Goal: Information Seeking & Learning: Learn about a topic

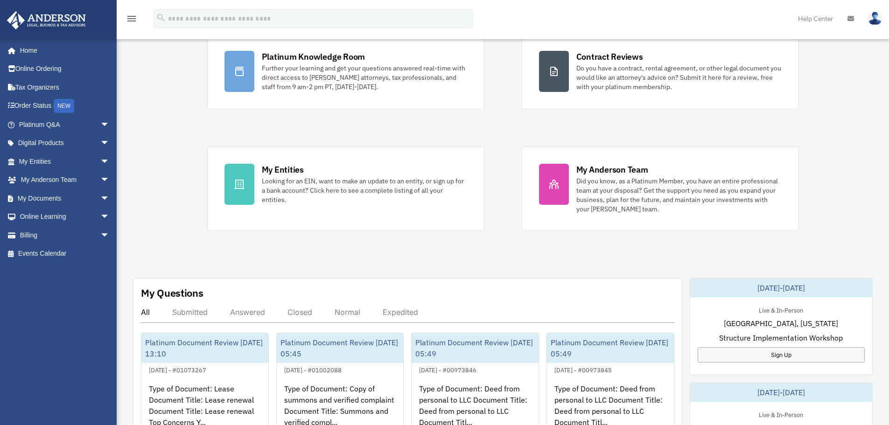
scroll to position [140, 0]
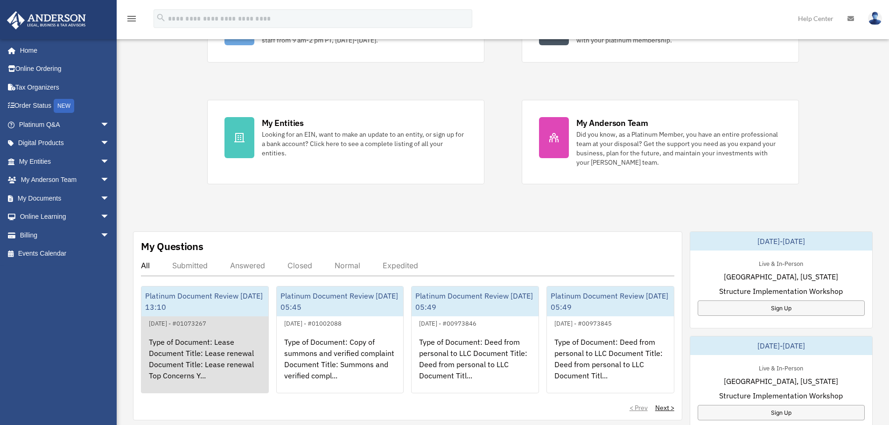
click at [233, 341] on div "Type of Document: Lease Document Title: Lease renewal Document Title: Lease ren…" at bounding box center [204, 365] width 127 height 73
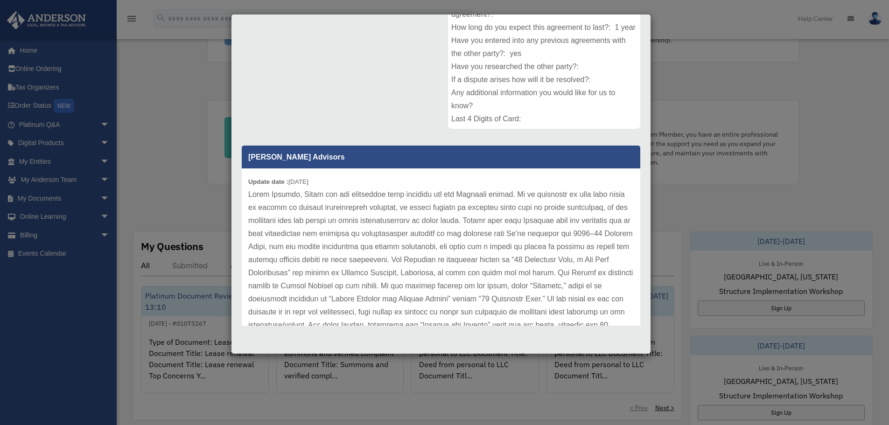
scroll to position [0, 0]
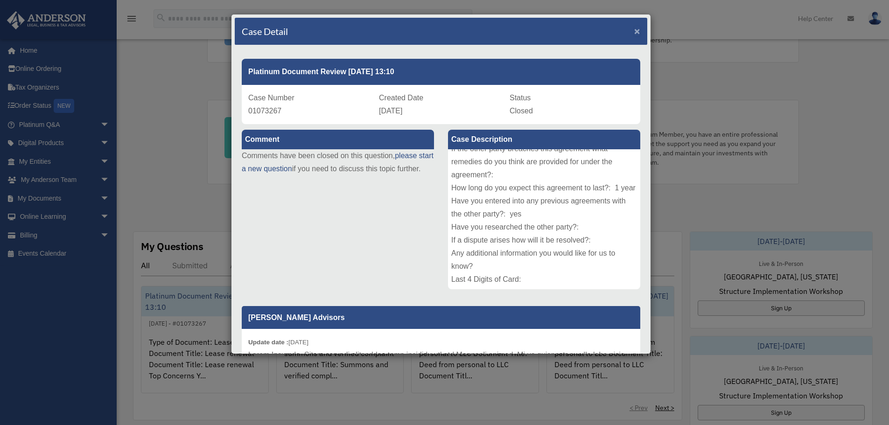
click at [634, 28] on span "×" at bounding box center [637, 31] width 6 height 11
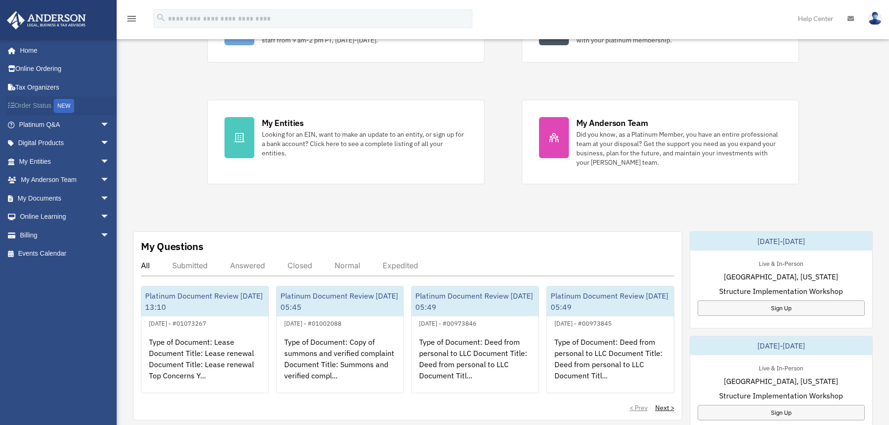
click at [53, 106] on link "Order Status NEW" at bounding box center [65, 106] width 117 height 19
click at [59, 129] on link "Platinum Q&A arrow_drop_down" at bounding box center [65, 124] width 117 height 19
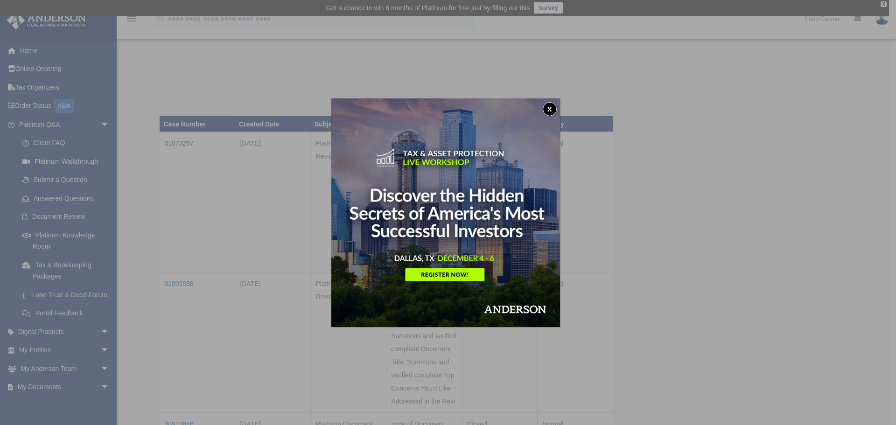
click at [550, 109] on button "x" at bounding box center [550, 109] width 14 height 14
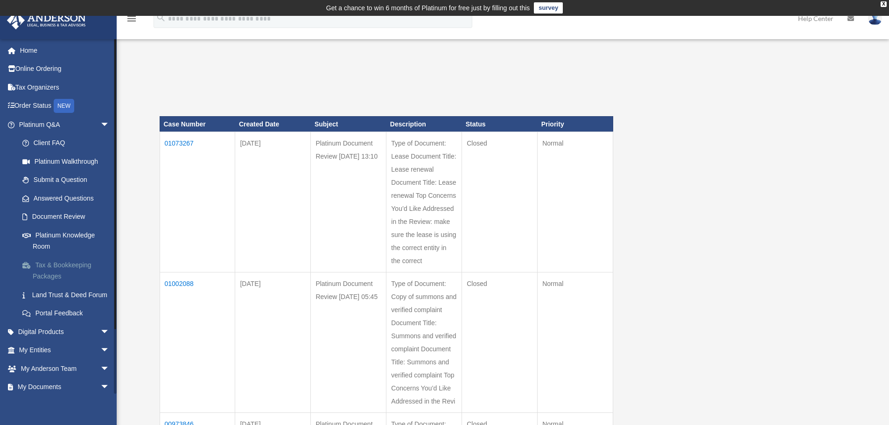
click at [61, 275] on link "Tax & Bookkeeping Packages" at bounding box center [68, 271] width 111 height 30
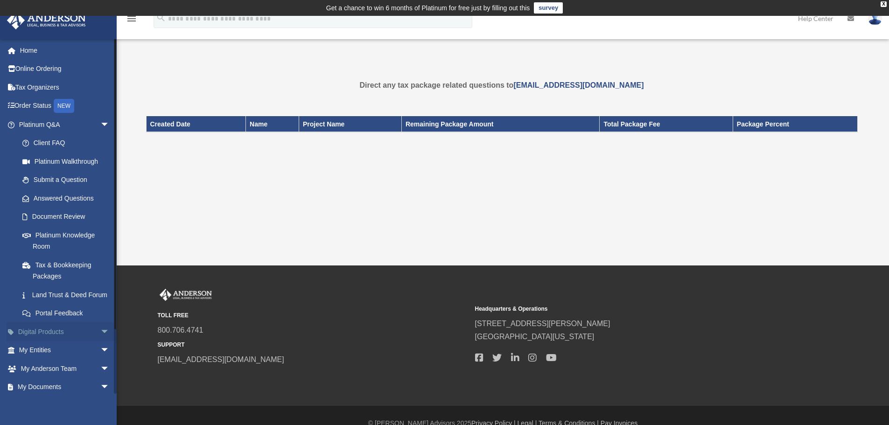
click at [100, 339] on span "arrow_drop_down" at bounding box center [109, 331] width 19 height 19
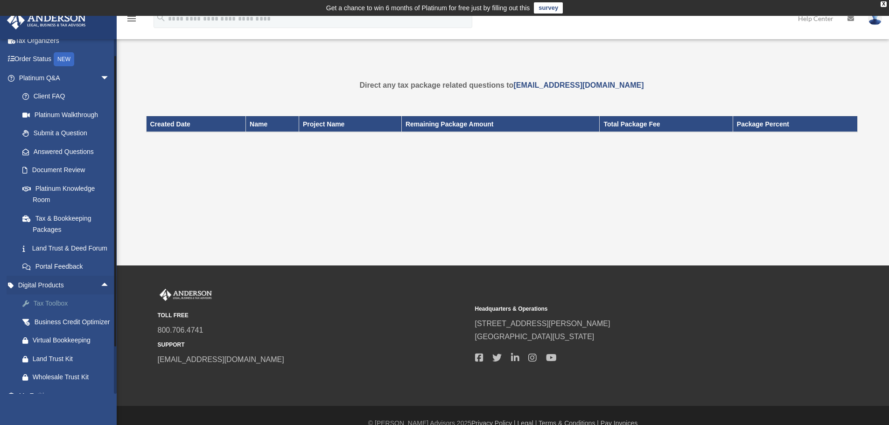
click at [68, 309] on div "Tax Toolbox" at bounding box center [72, 304] width 79 height 12
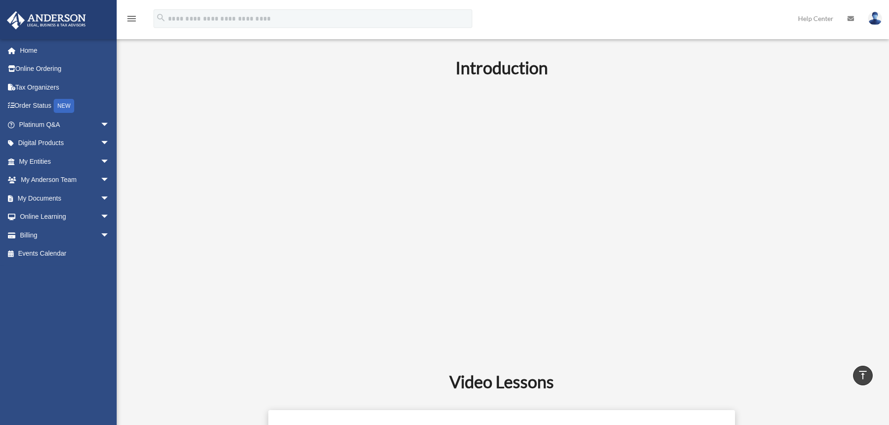
scroll to position [187, 0]
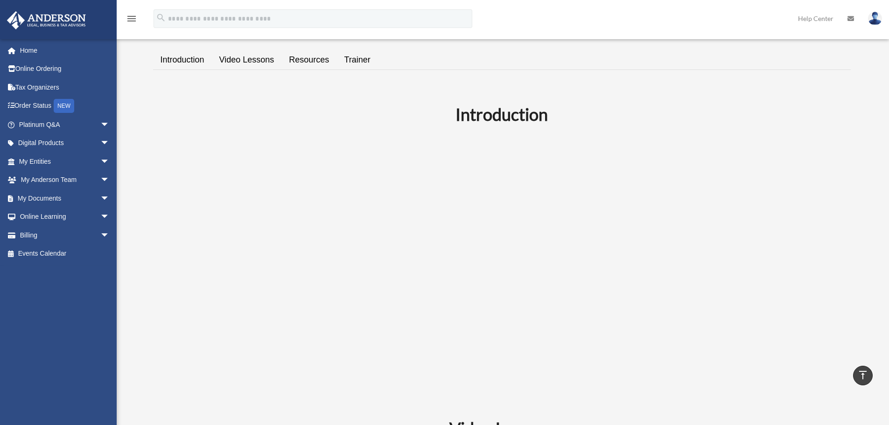
click at [242, 61] on link "Video Lessons" at bounding box center [247, 60] width 70 height 27
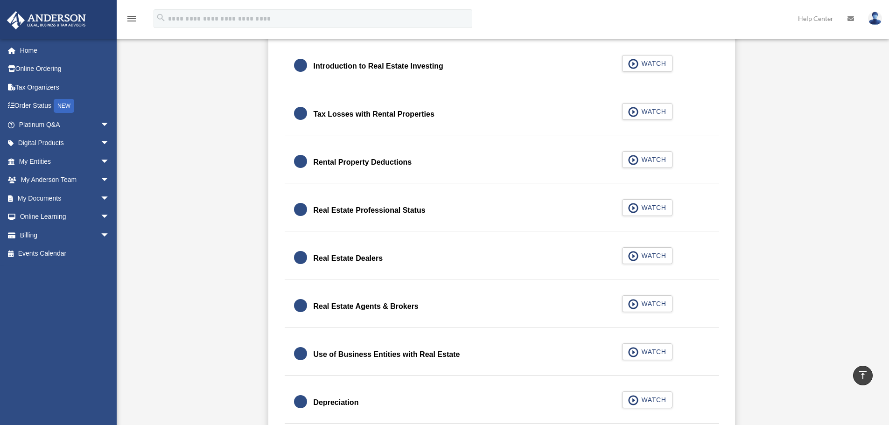
scroll to position [602, 0]
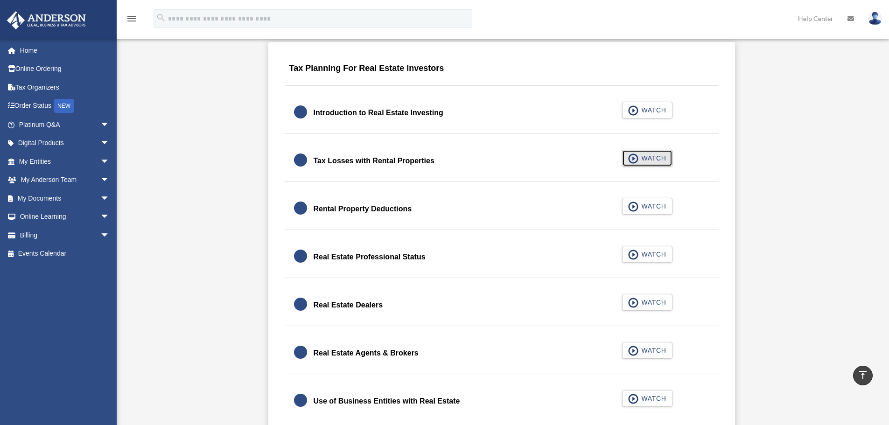
click at [645, 154] on span "WATCH" at bounding box center [652, 158] width 28 height 9
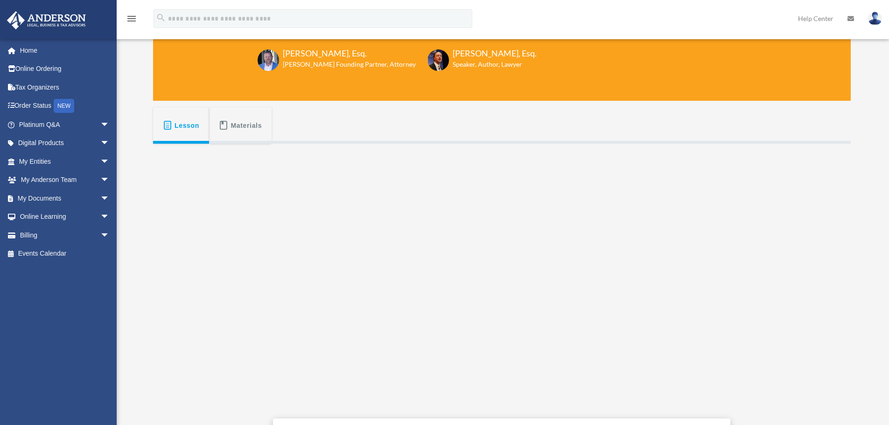
scroll to position [109, 0]
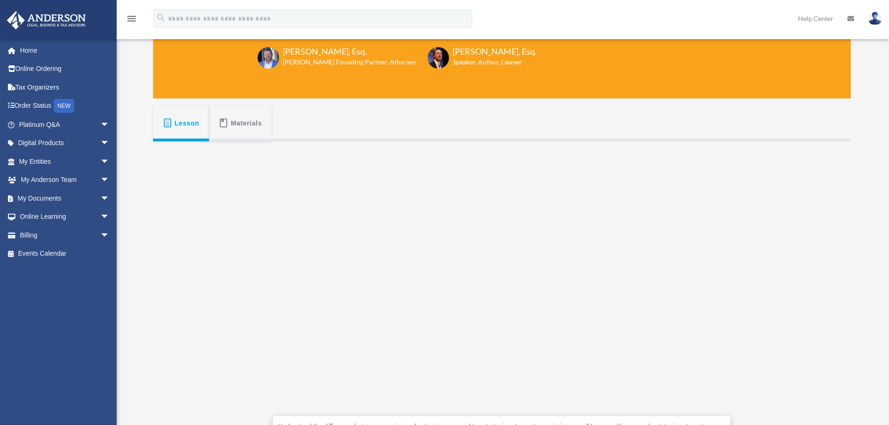
click at [182, 122] on span "Lesson" at bounding box center [187, 123] width 25 height 17
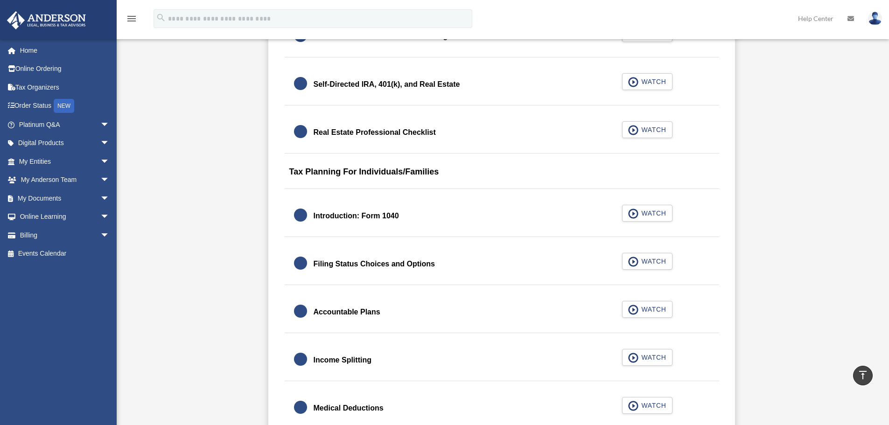
scroll to position [1302, 0]
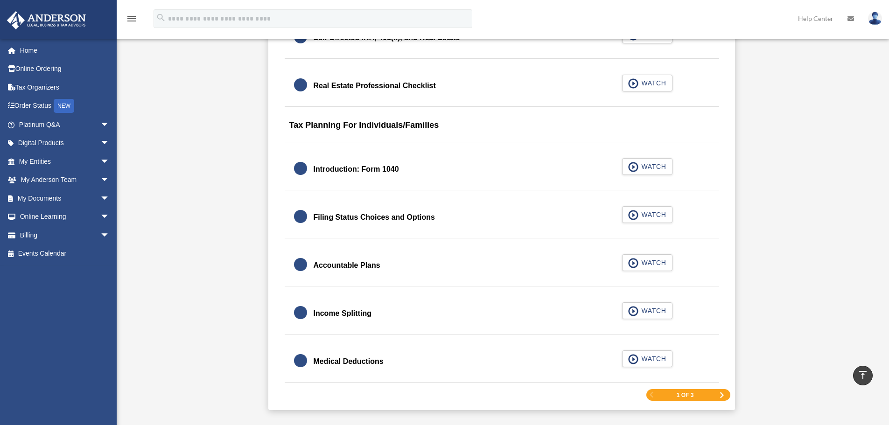
click at [721, 394] on span "Next Page" at bounding box center [722, 395] width 6 height 6
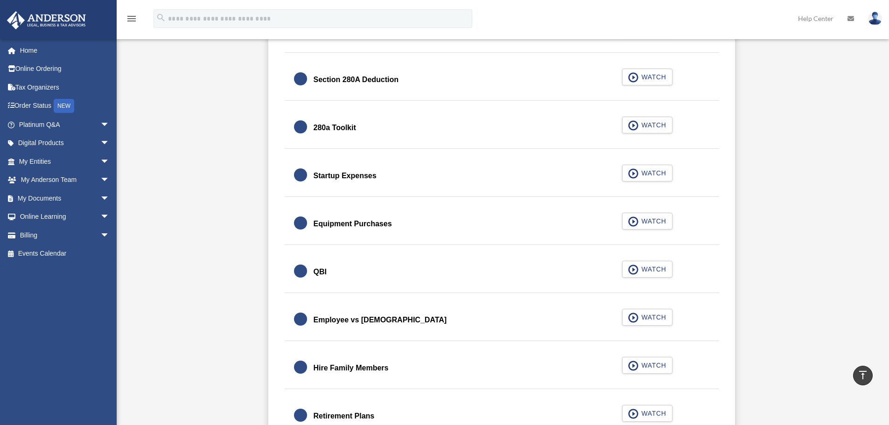
scroll to position [1210, 0]
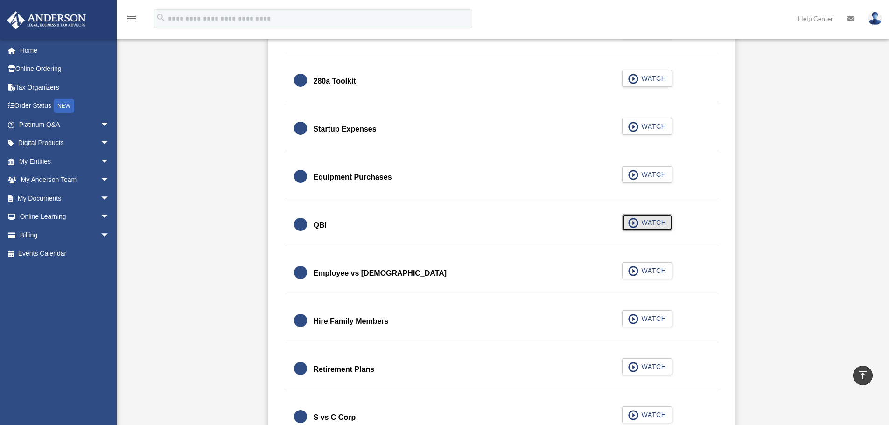
click at [646, 225] on span "WATCH" at bounding box center [652, 222] width 28 height 9
click at [100, 217] on span "arrow_drop_down" at bounding box center [109, 217] width 19 height 19
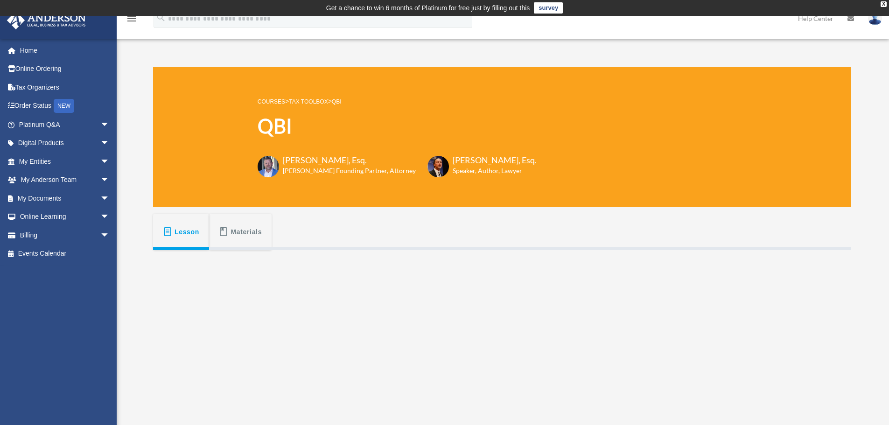
scroll to position [93, 0]
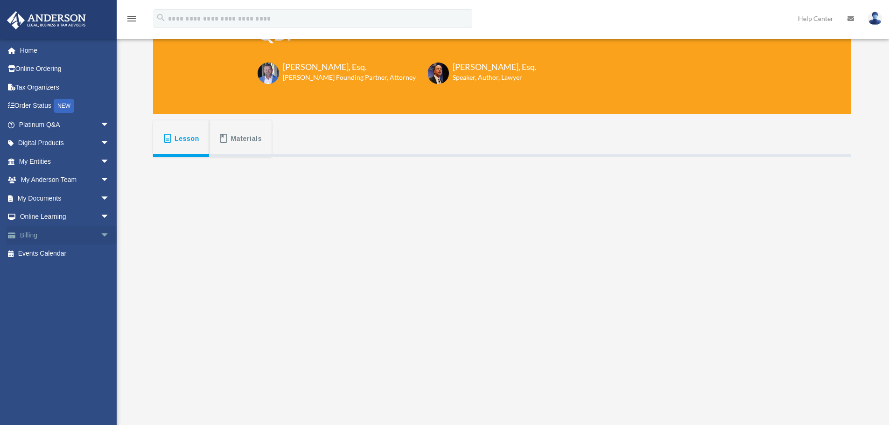
click at [87, 235] on link "Billing arrow_drop_down" at bounding box center [65, 235] width 117 height 19
click at [100, 234] on span "arrow_drop_down" at bounding box center [109, 235] width 19 height 19
click at [100, 199] on span "arrow_drop_down" at bounding box center [109, 198] width 19 height 19
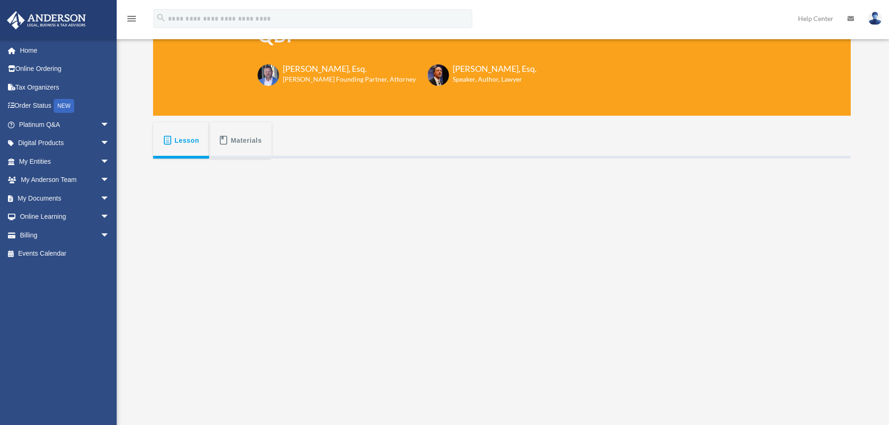
scroll to position [93, 0]
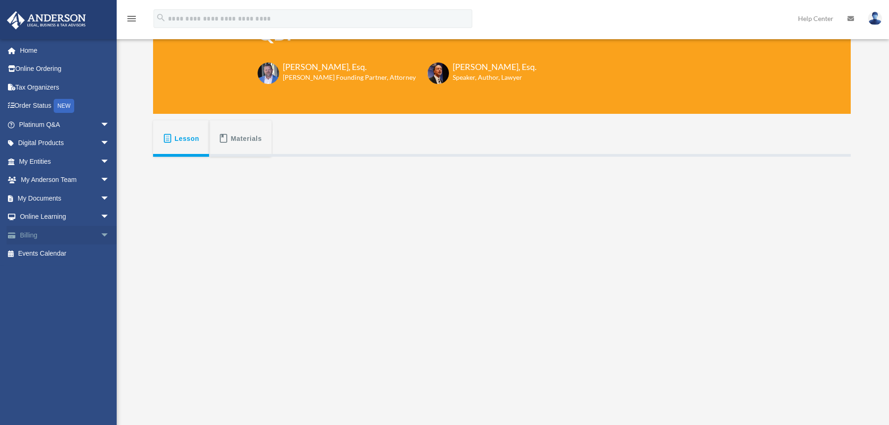
click at [100, 235] on span "arrow_drop_down" at bounding box center [109, 235] width 19 height 19
drag, startPoint x: 231, startPoint y: 133, endPoint x: 185, endPoint y: 139, distance: 47.1
click at [185, 139] on span "Lesson" at bounding box center [187, 138] width 25 height 17
click at [195, 182] on div "For any business entity except for a C-Corporation, you must understand Qualifi…" at bounding box center [502, 334] width 698 height 355
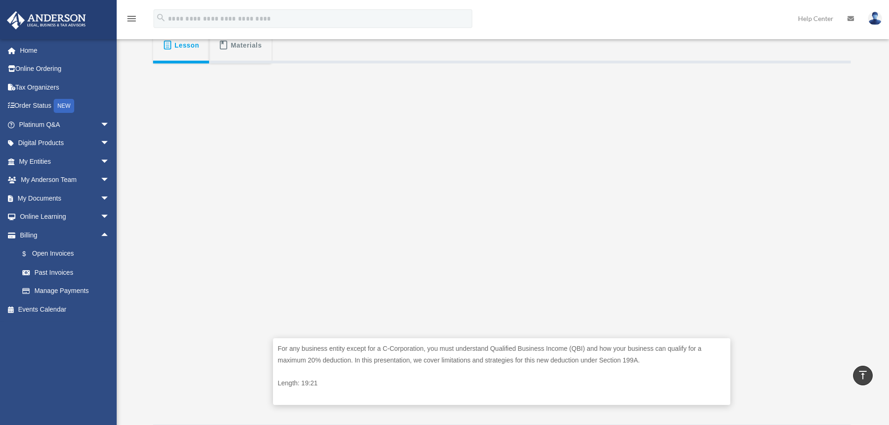
click at [238, 52] on span "Materials" at bounding box center [246, 45] width 31 height 17
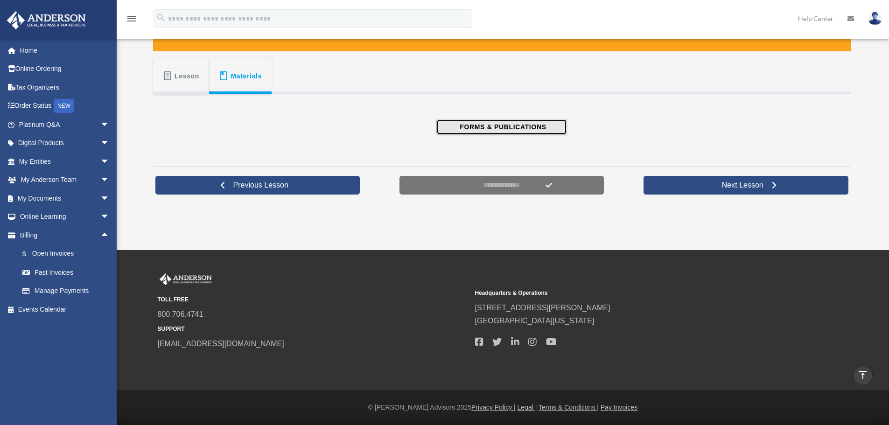
click at [493, 124] on span "FORMS & PUBLICATIONS" at bounding box center [501, 126] width 89 height 9
click at [188, 80] on span "Lesson" at bounding box center [187, 76] width 25 height 17
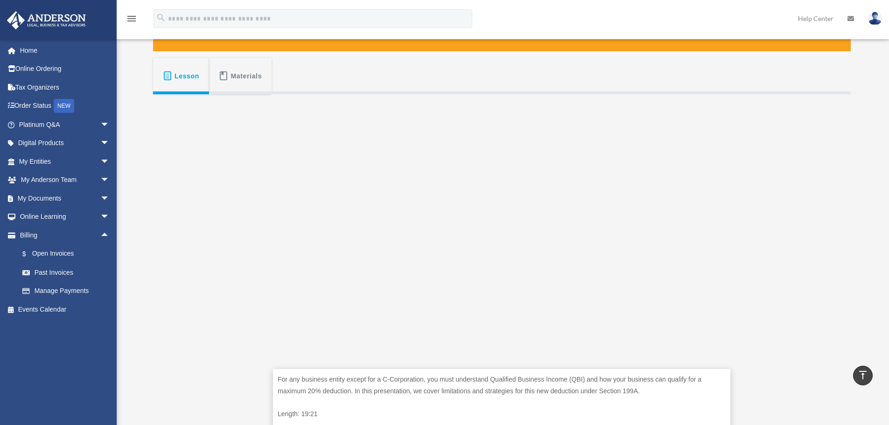
click at [226, 340] on div "For any business entity except for a C-Corporation, you must understand Qualifi…" at bounding box center [502, 271] width 698 height 355
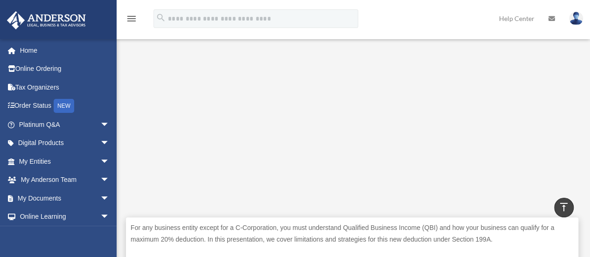
scroll to position [294, 0]
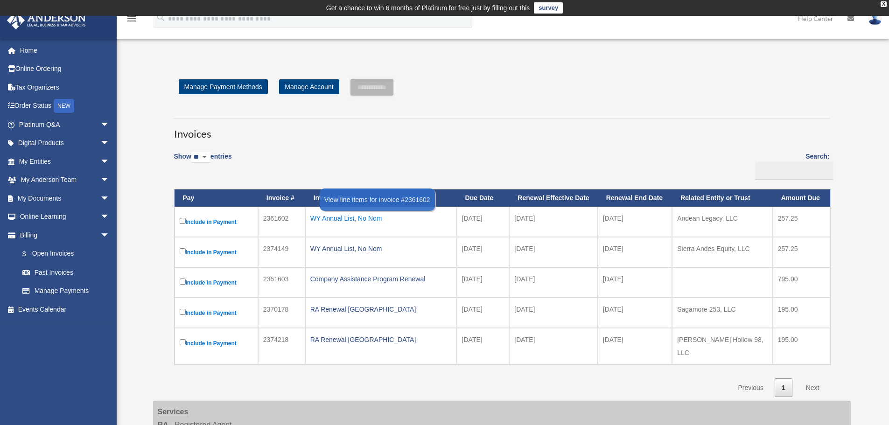
drag, startPoint x: 307, startPoint y: 217, endPoint x: 382, endPoint y: 224, distance: 75.9
click at [382, 224] on td "WY Annual List, No Nom" at bounding box center [381, 222] width 152 height 30
drag, startPoint x: 482, startPoint y: 221, endPoint x: 498, endPoint y: 221, distance: 16.8
click at [498, 221] on td "2025-12-11" at bounding box center [483, 222] width 53 height 30
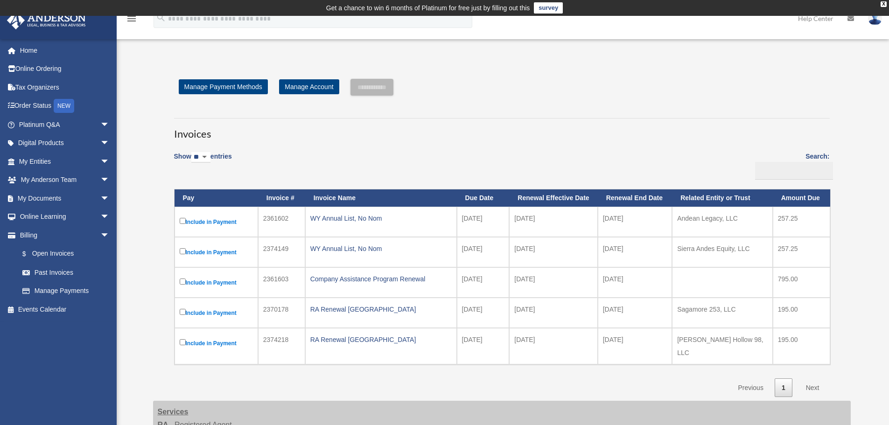
click at [214, 312] on label "Include in Payment" at bounding box center [216, 313] width 73 height 12
click at [41, 305] on link "Events Calendar" at bounding box center [65, 309] width 117 height 19
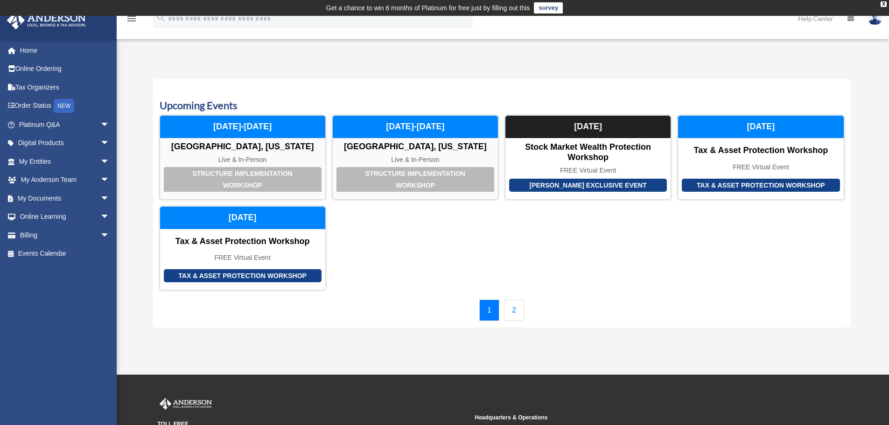
click at [510, 309] on link "2" at bounding box center [514, 310] width 20 height 21
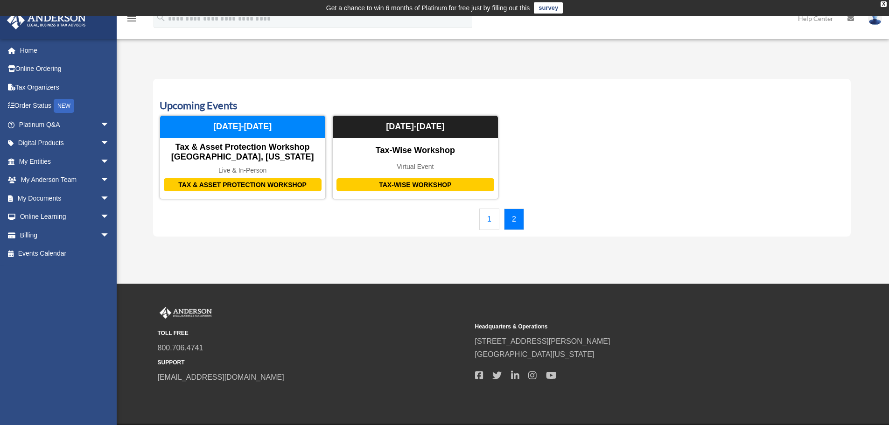
click at [356, 262] on div "Calendar jeffgonzaless@yahoo.com Sign Out jeffgonzaless@yahoo.com Home Online O…" at bounding box center [444, 150] width 889 height 268
click at [100, 179] on span "arrow_drop_down" at bounding box center [109, 180] width 19 height 19
click at [87, 254] on link "My Documents arrow_drop_down" at bounding box center [65, 254] width 117 height 19
click at [106, 255] on span "arrow_drop_down" at bounding box center [109, 254] width 19 height 19
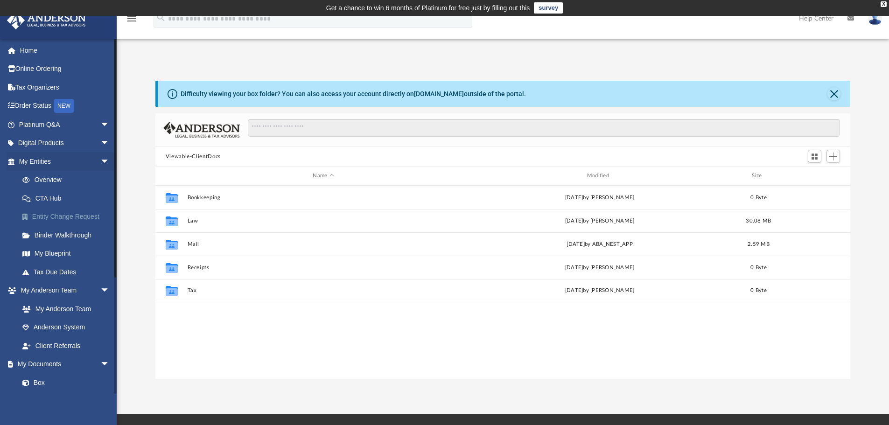
scroll to position [205, 688]
click at [100, 126] on span "arrow_drop_down" at bounding box center [109, 124] width 19 height 19
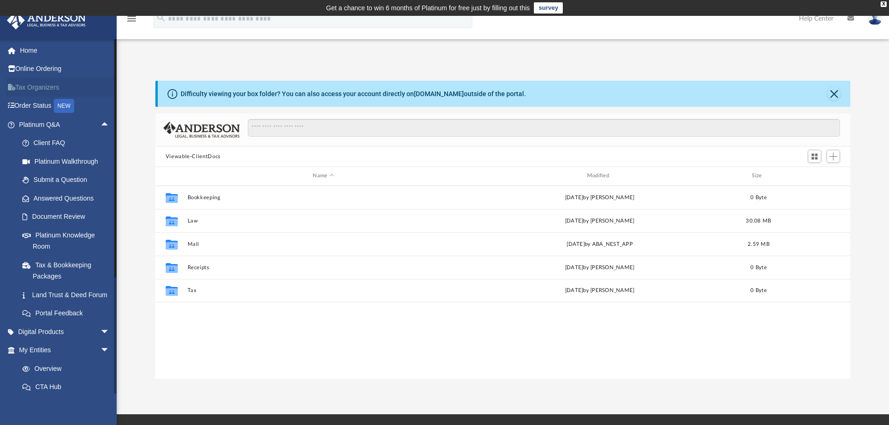
click at [51, 90] on link "Tax Organizers" at bounding box center [65, 87] width 117 height 19
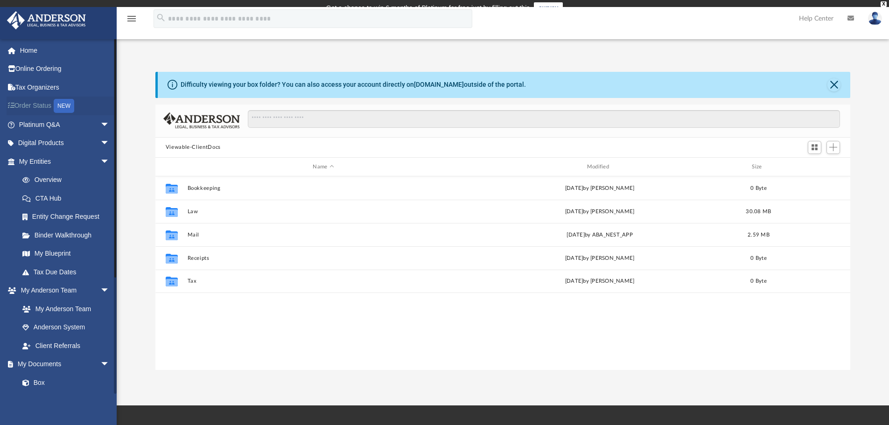
scroll to position [205, 688]
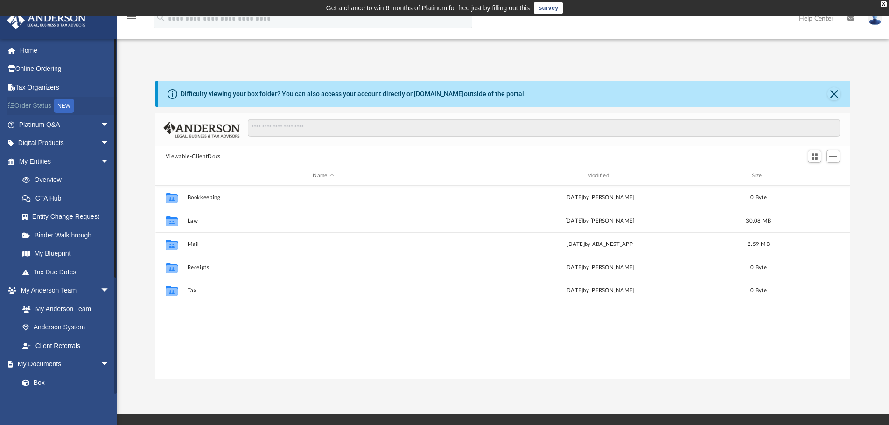
click at [46, 105] on link "Order Status NEW" at bounding box center [65, 106] width 117 height 19
click at [100, 122] on span "arrow_drop_down" at bounding box center [109, 124] width 19 height 19
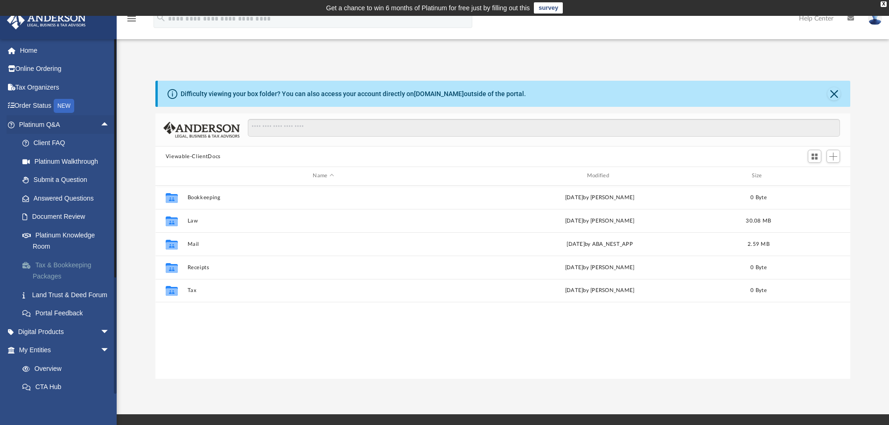
click at [71, 265] on link "Tax & Bookkeeping Packages" at bounding box center [68, 271] width 111 height 30
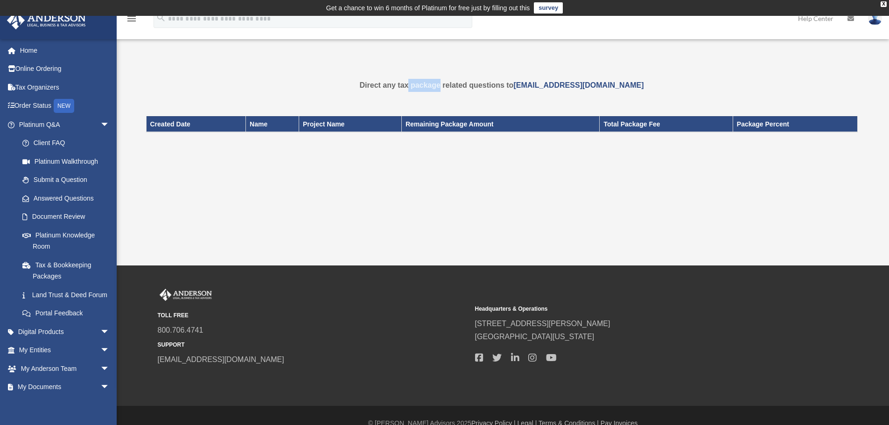
drag, startPoint x: 409, startPoint y: 85, endPoint x: 440, endPoint y: 86, distance: 30.3
click at [440, 86] on strong "Direct any tax package related questions to [EMAIL_ADDRESS][DOMAIN_NAME]" at bounding box center [502, 85] width 284 height 8
click at [28, 106] on link "Order Status NEW" at bounding box center [65, 106] width 117 height 19
